Goal: Information Seeking & Learning: Learn about a topic

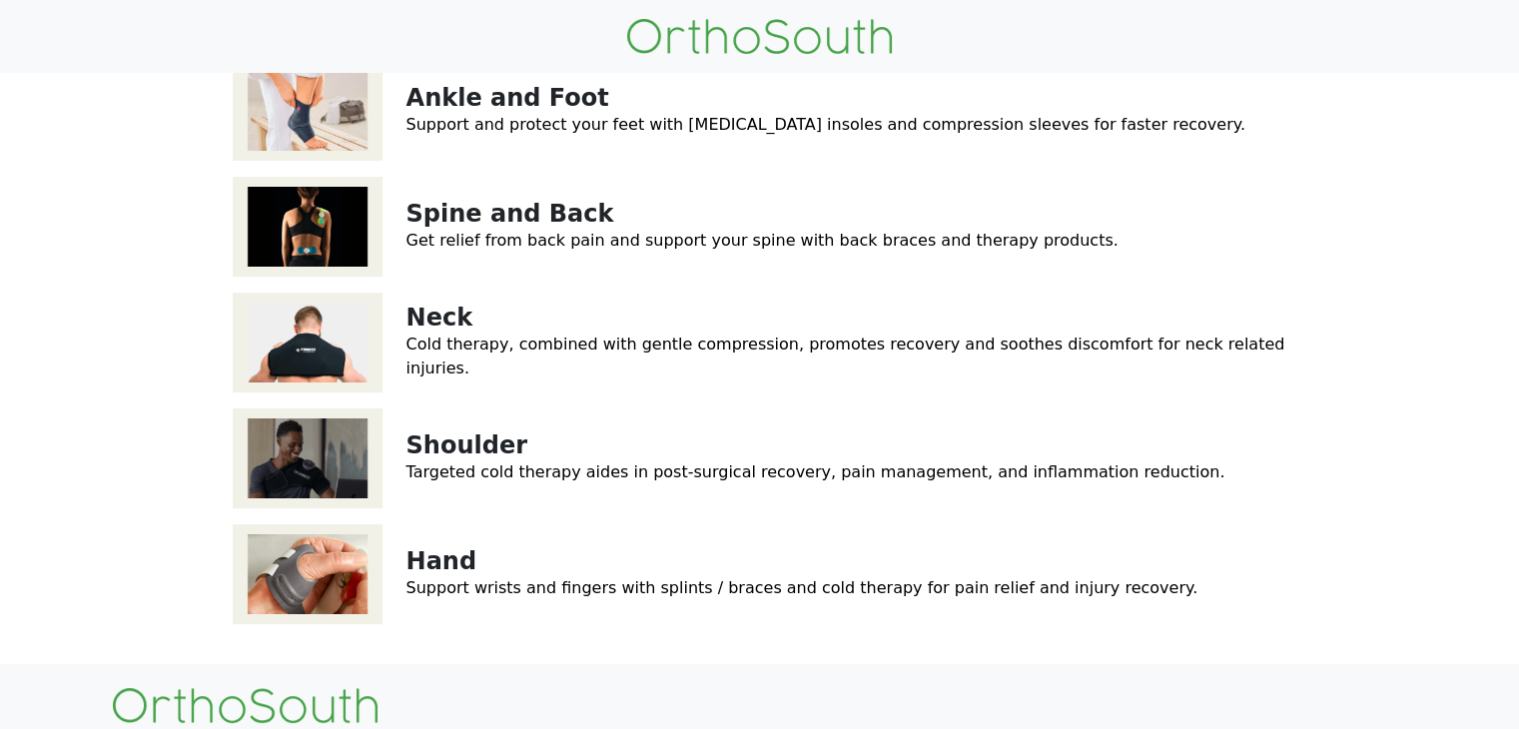
scroll to position [320, 0]
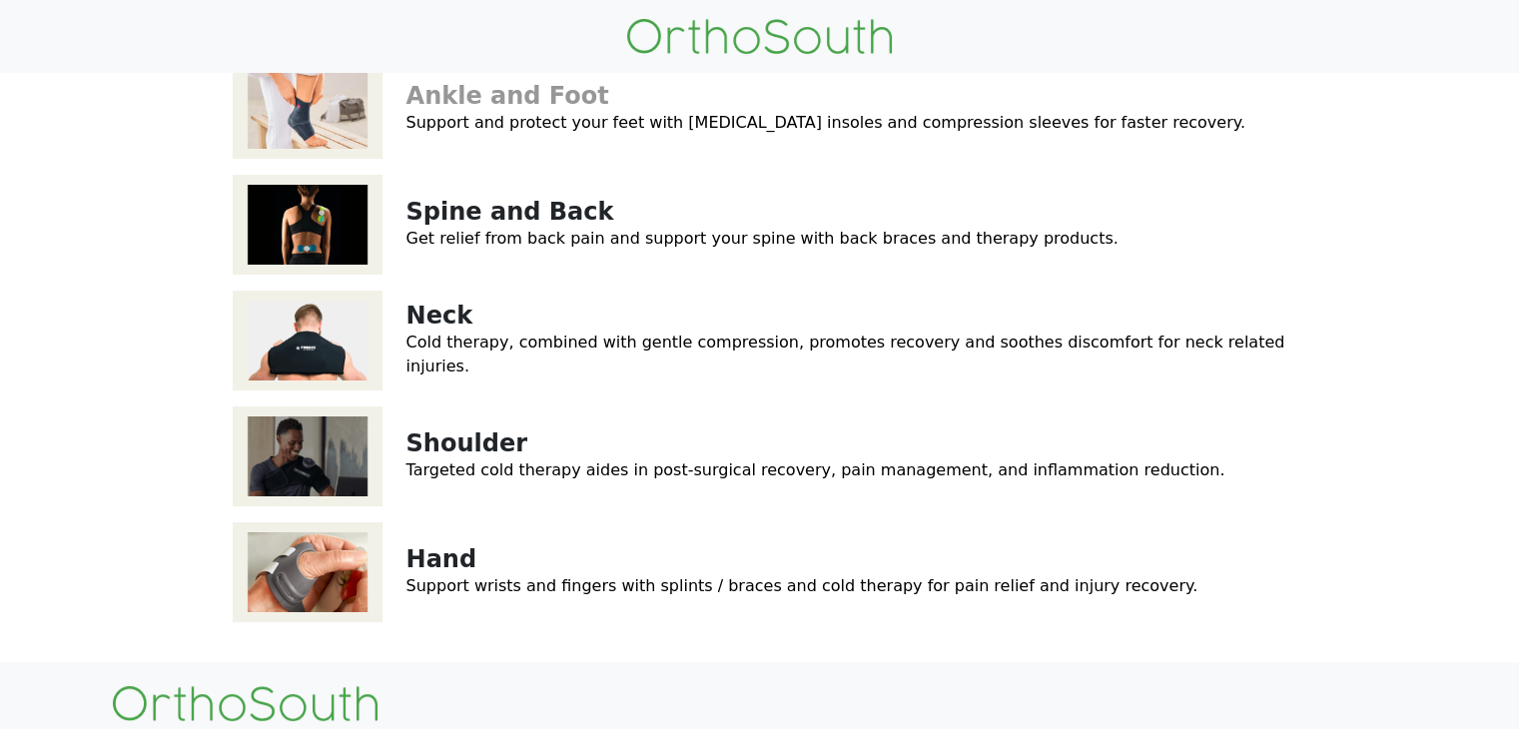
click at [439, 110] on link "Ankle and Foot" at bounding box center [507, 96] width 203 height 28
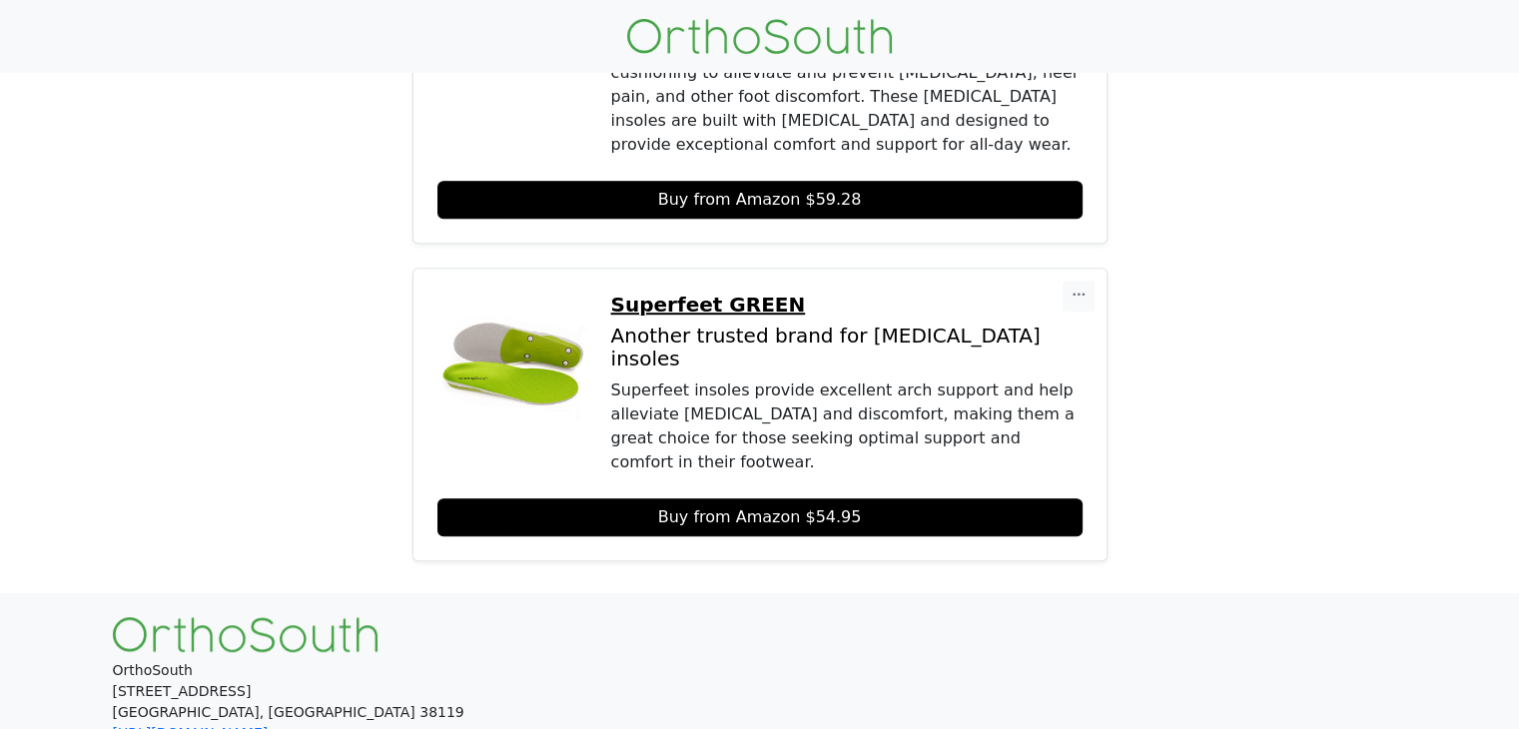
scroll to position [1166, 0]
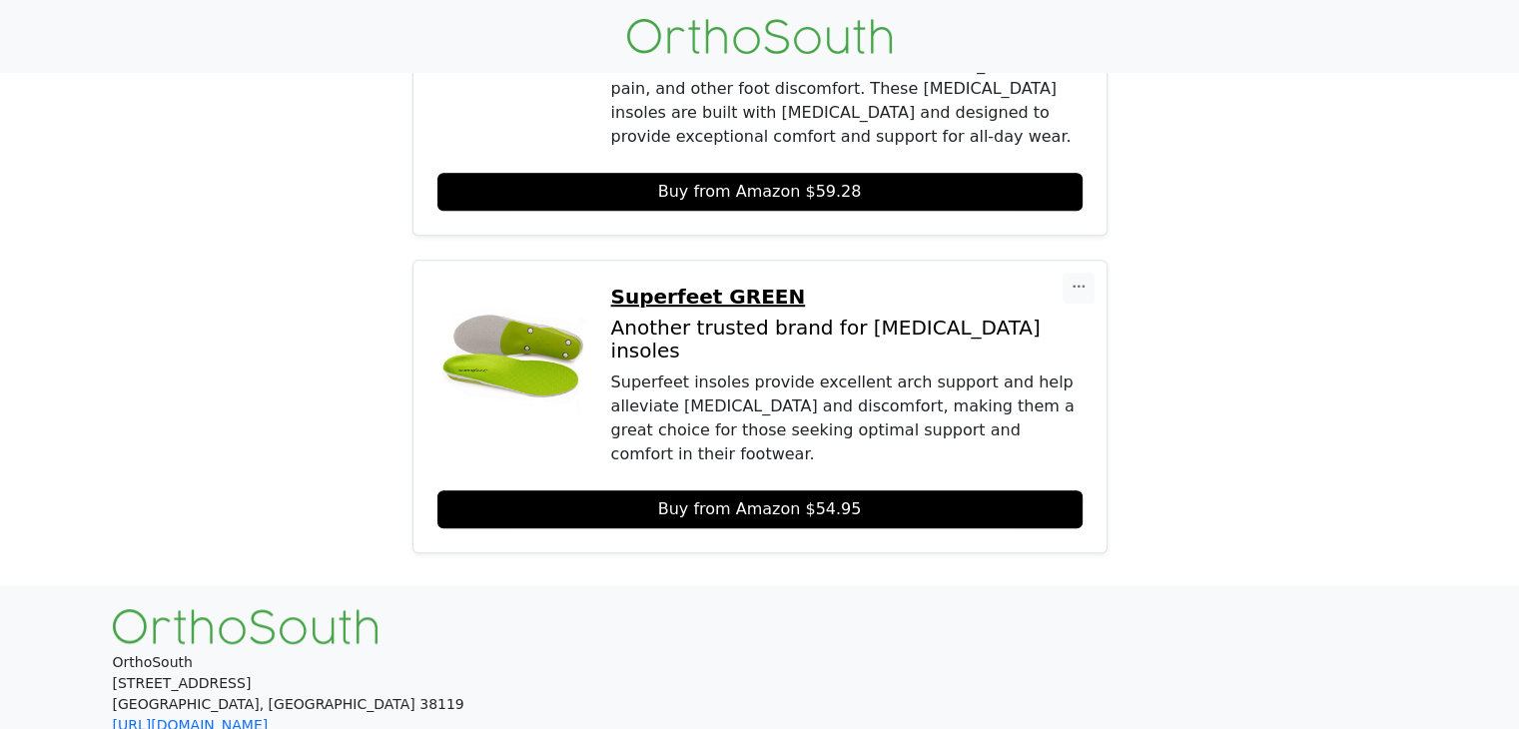
click at [692, 285] on p "Superfeet GREEN" at bounding box center [846, 297] width 471 height 24
click at [487, 652] on p "OrthoSouth [STREET_ADDRESS] [URL][DOMAIN_NAME] [PHONE_NUMBER]" at bounding box center [760, 704] width 1294 height 105
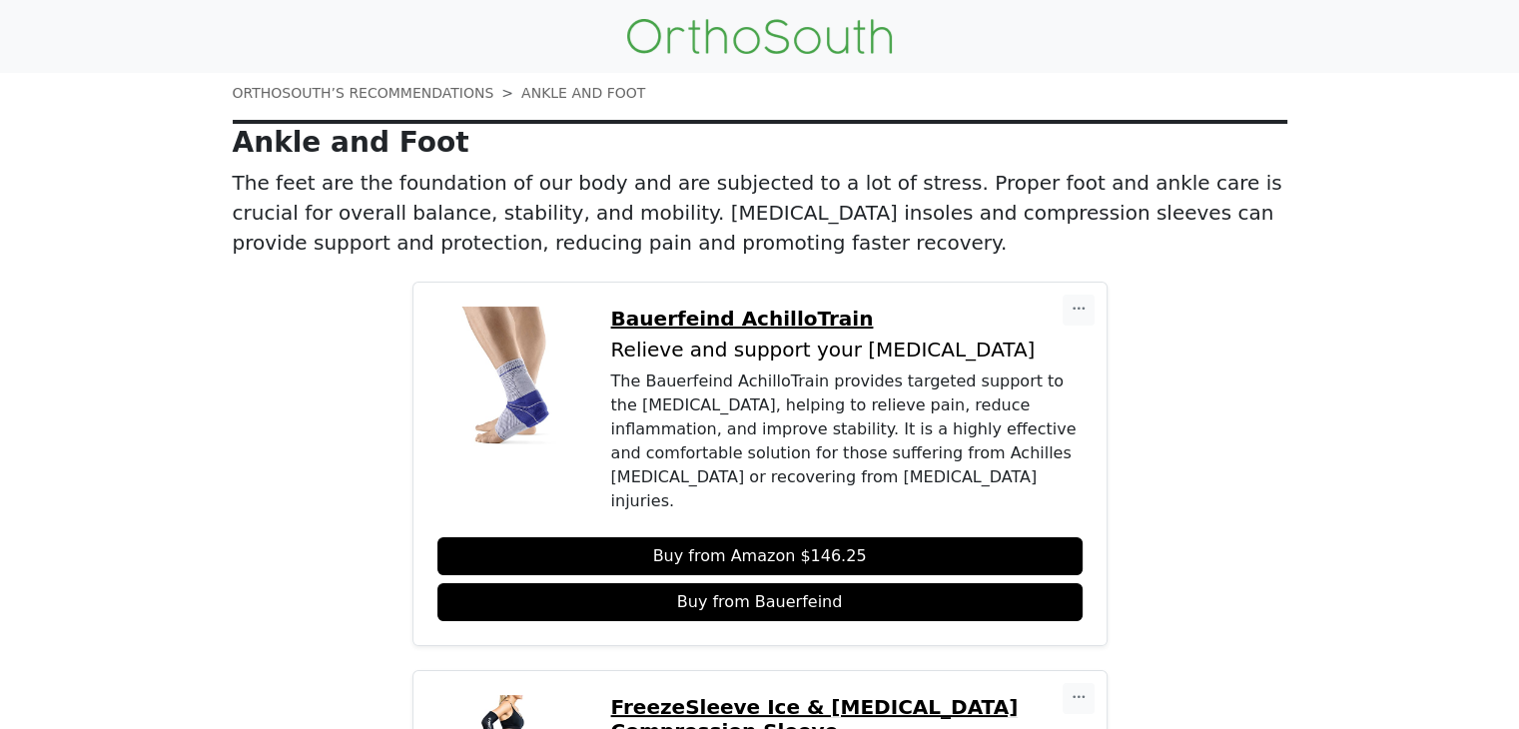
scroll to position [0, 0]
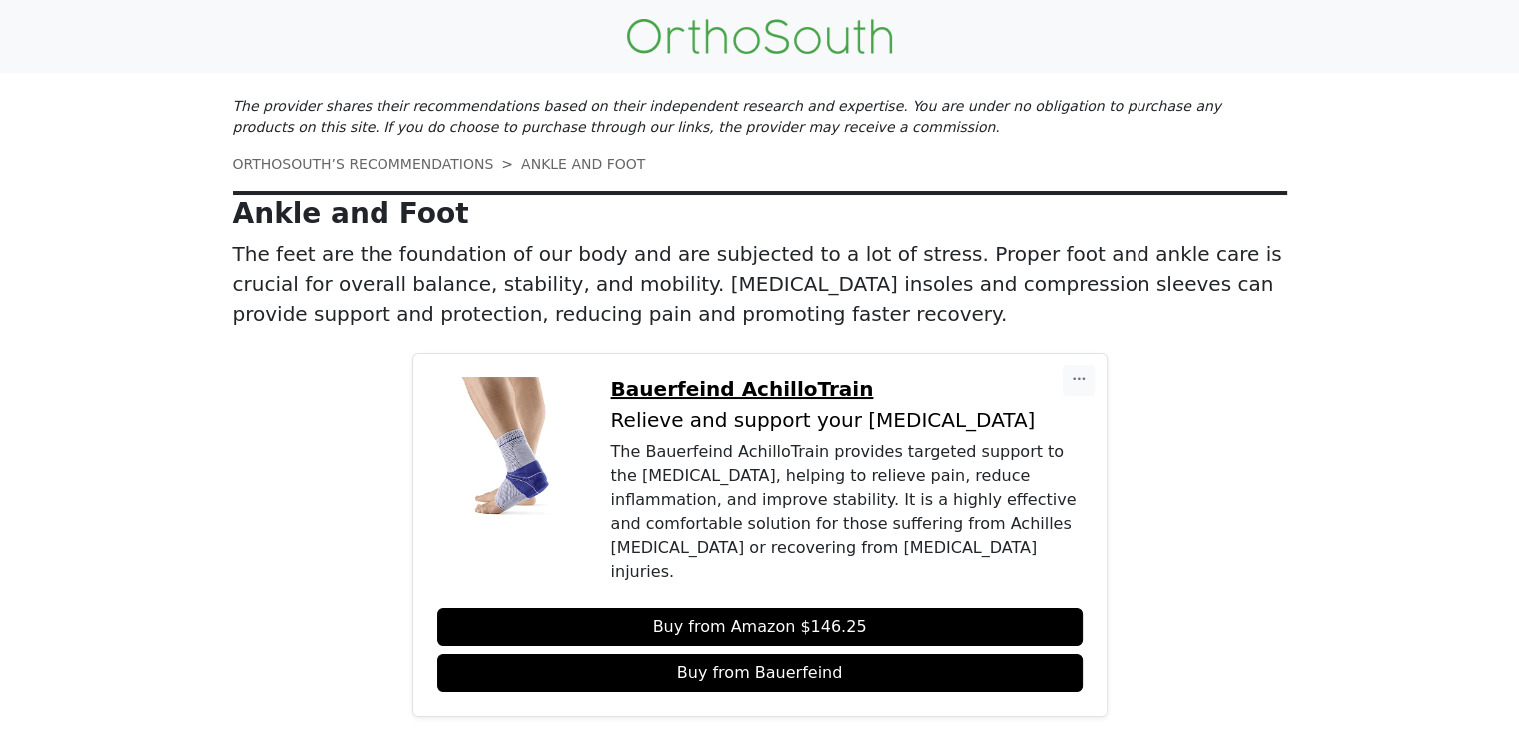
click at [582, 267] on p "The feet are the foundation of our body and are subjected to a lot of stress. P…" at bounding box center [760, 284] width 1054 height 90
click at [339, 117] on p "The provider shares their recommendations based on their independent research a…" at bounding box center [760, 117] width 1054 height 42
